Goal: Task Accomplishment & Management: Manage account settings

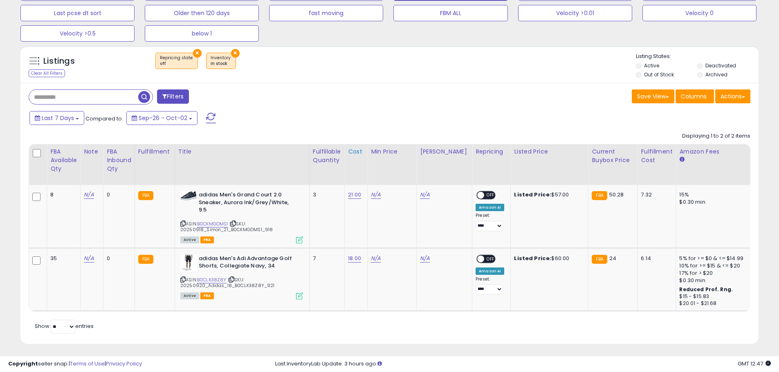
scroll to position [83, 0]
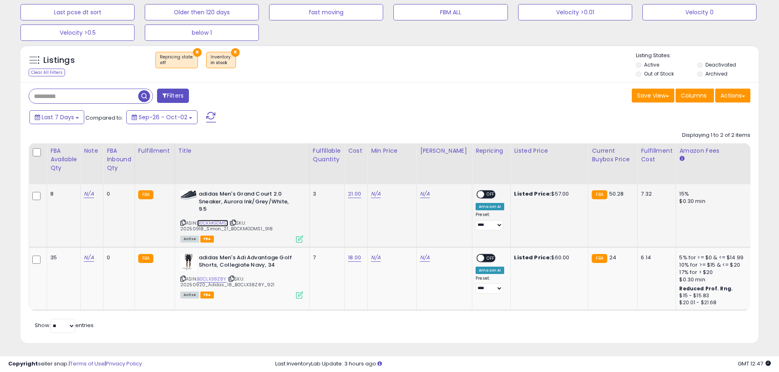
click at [216, 220] on link "B0CKMGDMS1" at bounding box center [212, 223] width 31 height 7
click at [375, 193] on link "N/A" at bounding box center [376, 194] width 10 height 8
type input "*****"
click at [402, 167] on icon "submit" at bounding box center [399, 164] width 5 height 5
click at [484, 193] on span "OFF" at bounding box center [490, 194] width 13 height 7
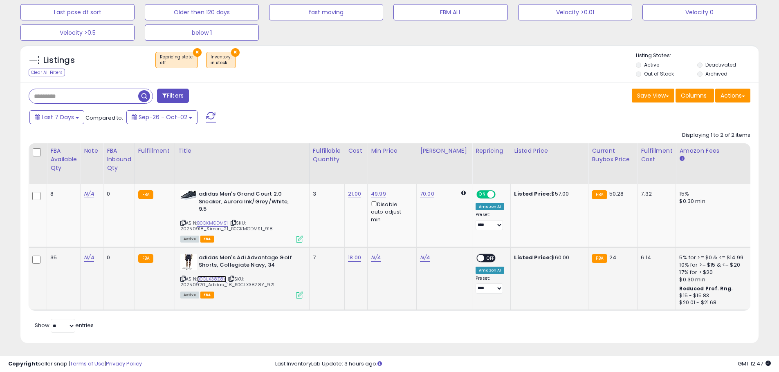
click at [223, 276] on link "B0CLX38Z8Y" at bounding box center [211, 279] width 29 height 7
click at [378, 254] on link "N/A" at bounding box center [376, 258] width 10 height 8
type input "*****"
click at [407, 225] on button "submit" at bounding box center [400, 221] width 14 height 12
click at [477, 255] on span at bounding box center [480, 258] width 7 height 7
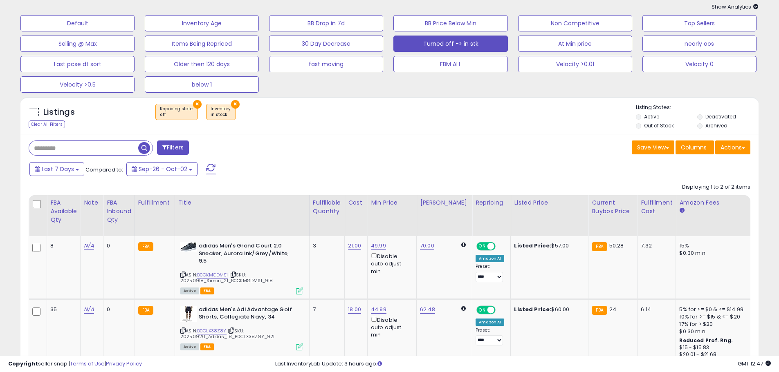
scroll to position [0, 0]
